Goal: Check status: Check status

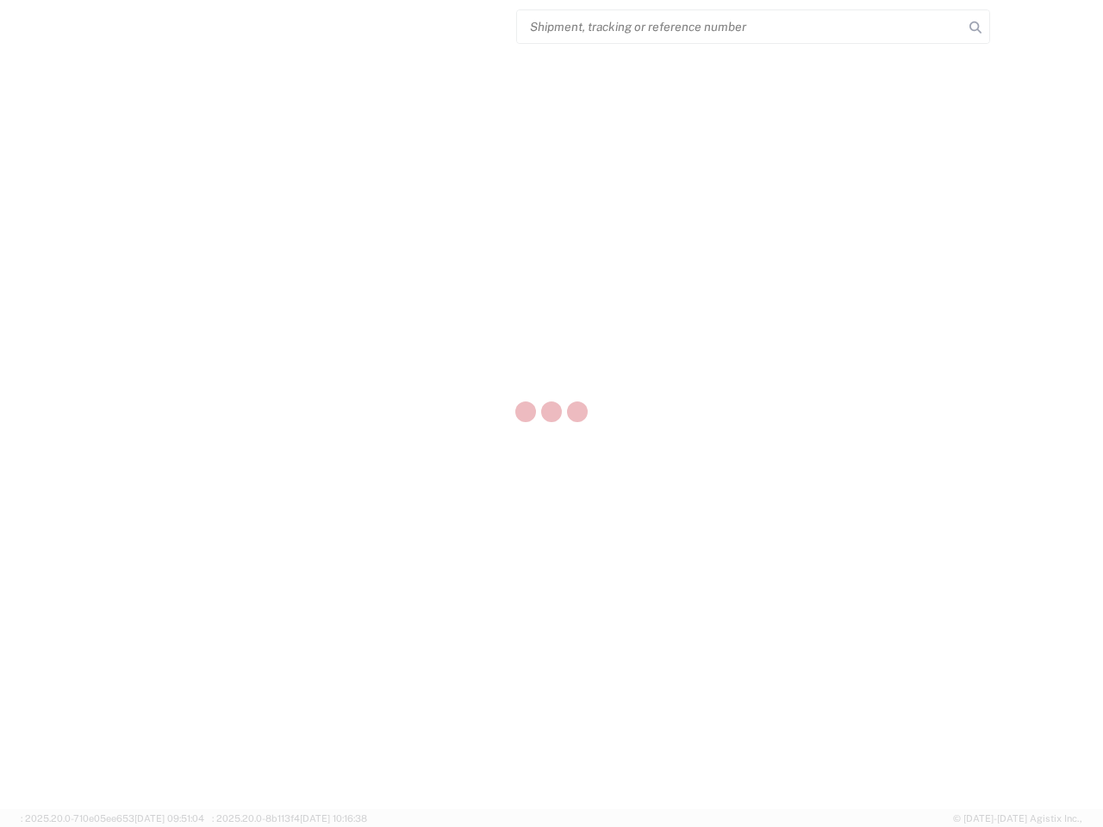
select select "US"
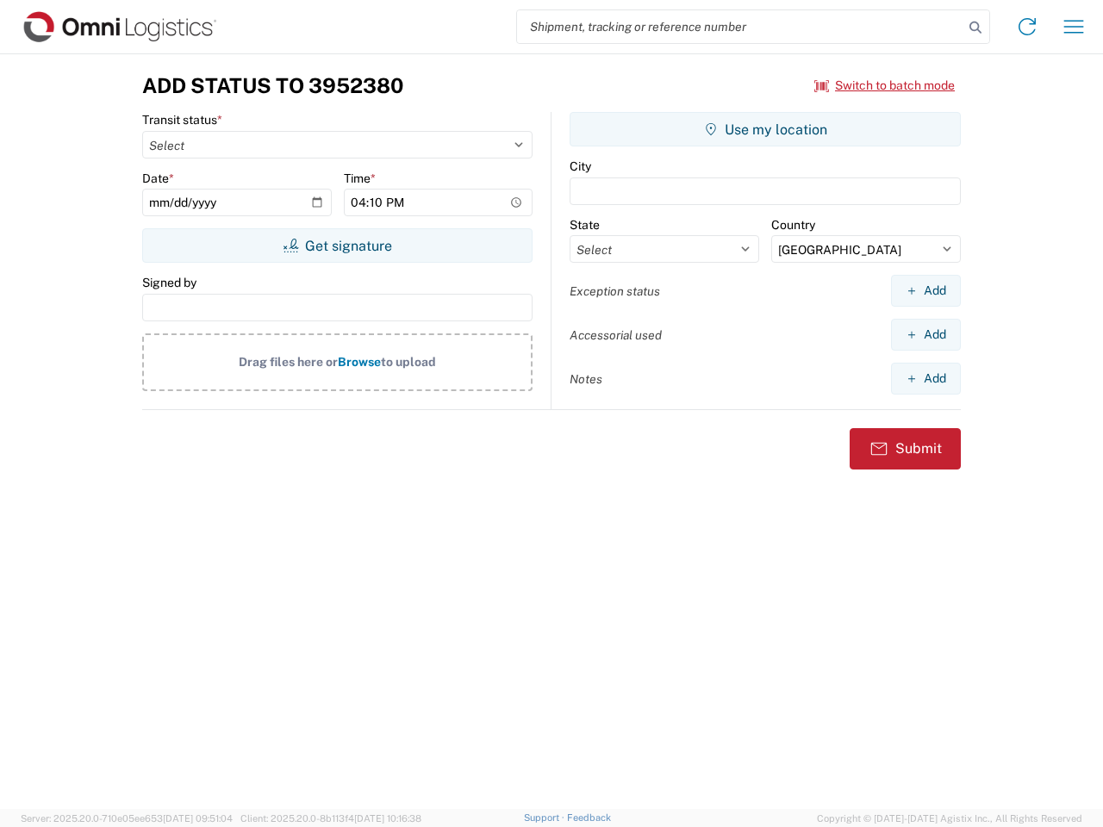
click at [740, 27] on input "search" at bounding box center [740, 26] width 446 height 33
click at [975, 28] on icon at bounding box center [975, 28] width 24 height 24
click at [1027, 27] on icon at bounding box center [1027, 27] width 28 height 28
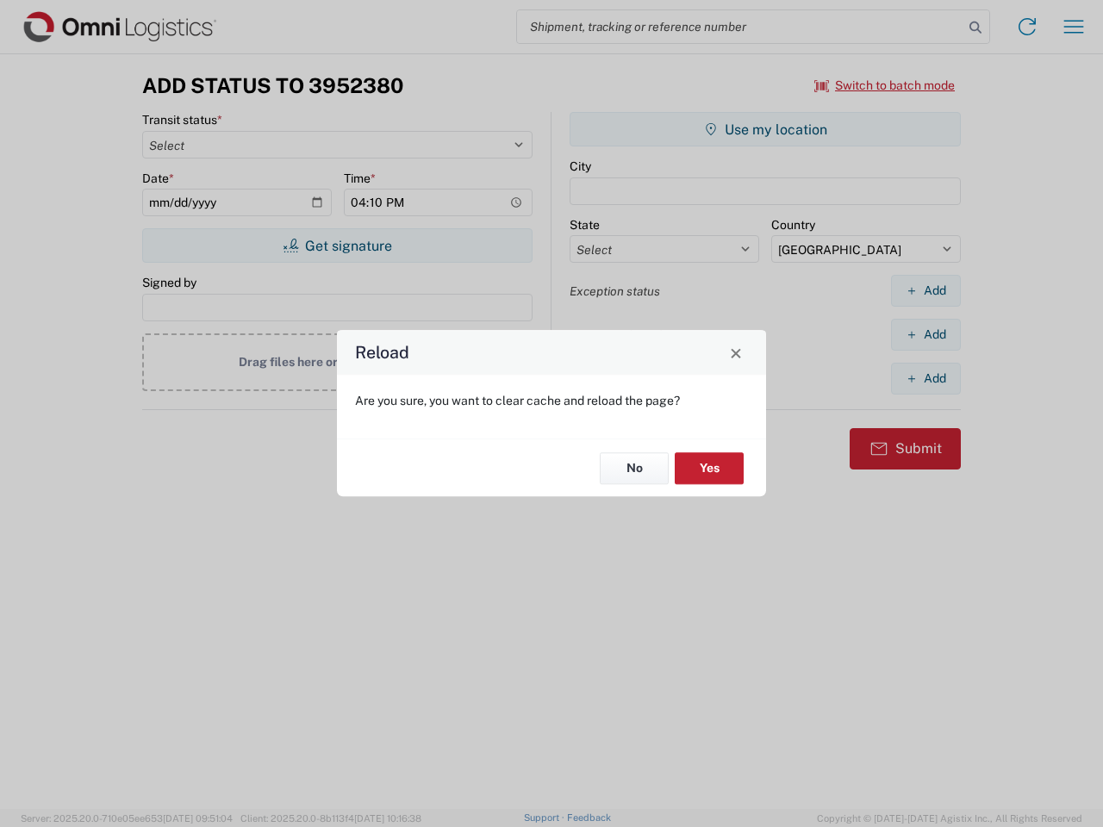
click at [1073, 27] on div "Reload Are you sure, you want to clear cache and reload the page? No Yes" at bounding box center [551, 413] width 1103 height 827
click at [885, 85] on div "Reload Are you sure, you want to clear cache and reload the page? No Yes" at bounding box center [551, 413] width 1103 height 827
click at [337, 245] on div "Reload Are you sure, you want to clear cache and reload the page? No Yes" at bounding box center [551, 413] width 1103 height 827
click at [765, 129] on div "Reload Are you sure, you want to clear cache and reload the page? No Yes" at bounding box center [551, 413] width 1103 height 827
click at [925, 290] on div "Reload Are you sure, you want to clear cache and reload the page? No Yes" at bounding box center [551, 413] width 1103 height 827
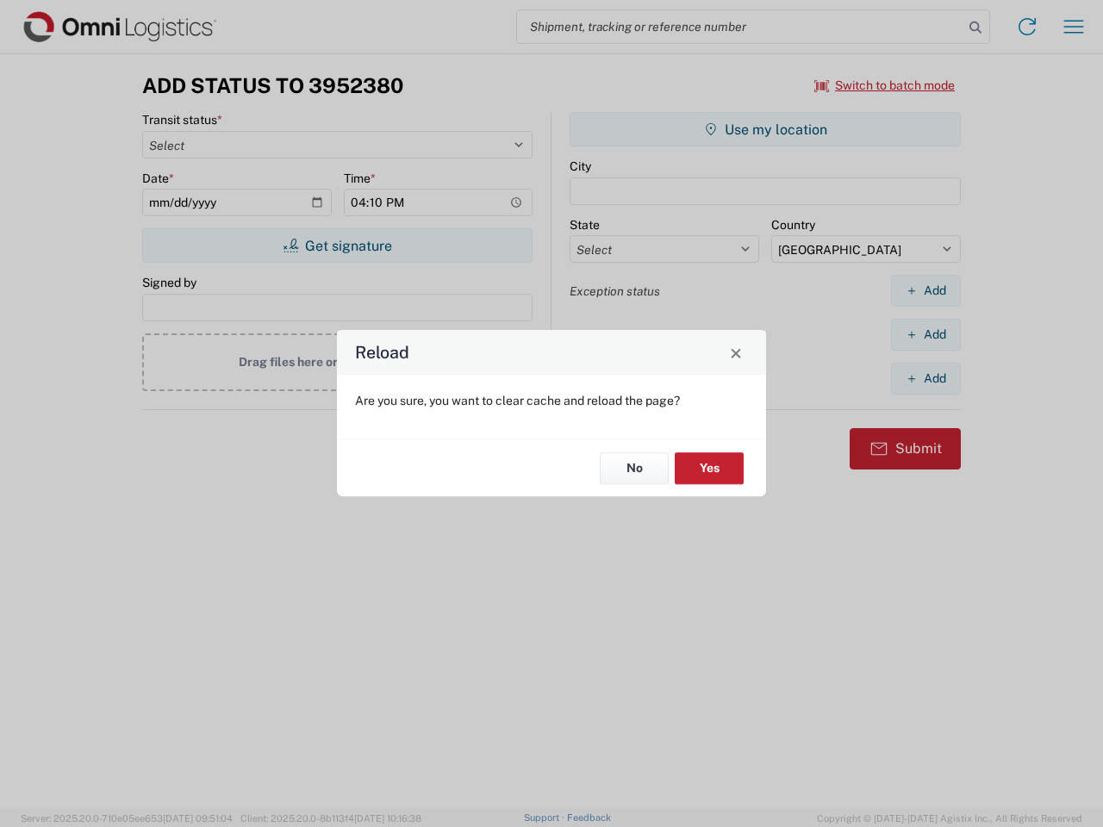
click at [925, 334] on div "Reload Are you sure, you want to clear cache and reload the page? No Yes" at bounding box center [551, 413] width 1103 height 827
click at [925, 378] on div "Reload Are you sure, you want to clear cache and reload the page? No Yes" at bounding box center [551, 413] width 1103 height 827
